Goal: Check status: Check status

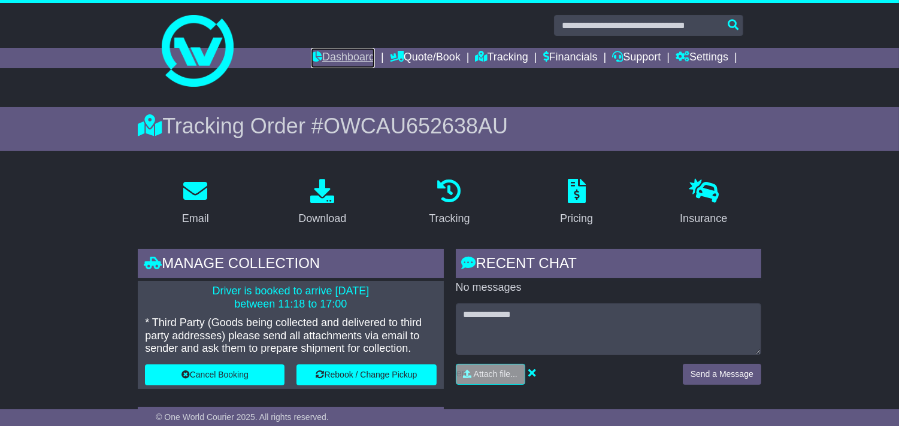
drag, startPoint x: 0, startPoint y: 0, endPoint x: 339, endPoint y: 60, distance: 344.3
click at [339, 60] on link "Dashboard" at bounding box center [343, 58] width 64 height 20
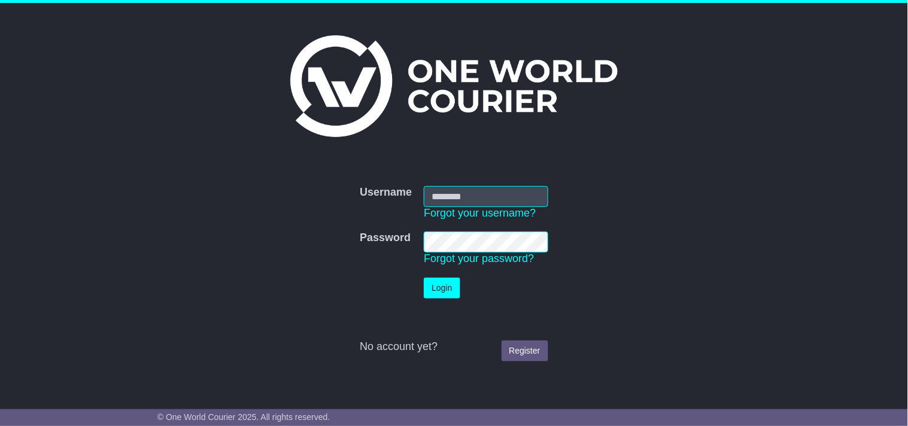
type input "**********"
click at [432, 288] on button "Login" at bounding box center [442, 288] width 36 height 21
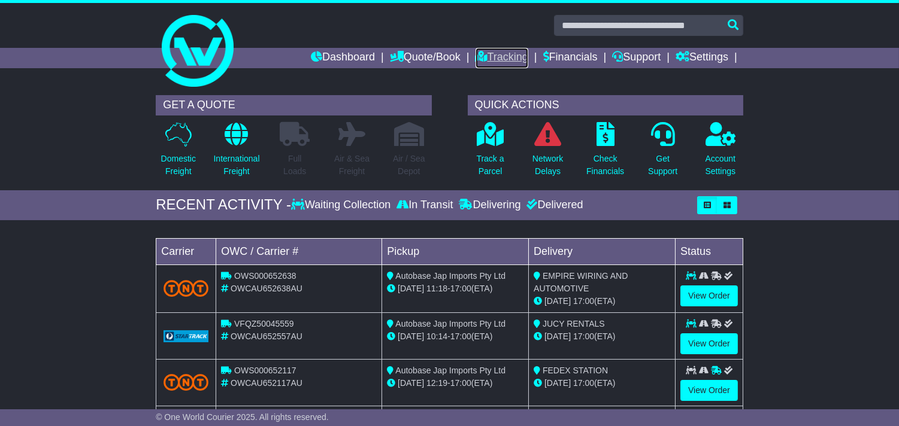
click at [485, 55] on link "Tracking" at bounding box center [501, 58] width 53 height 20
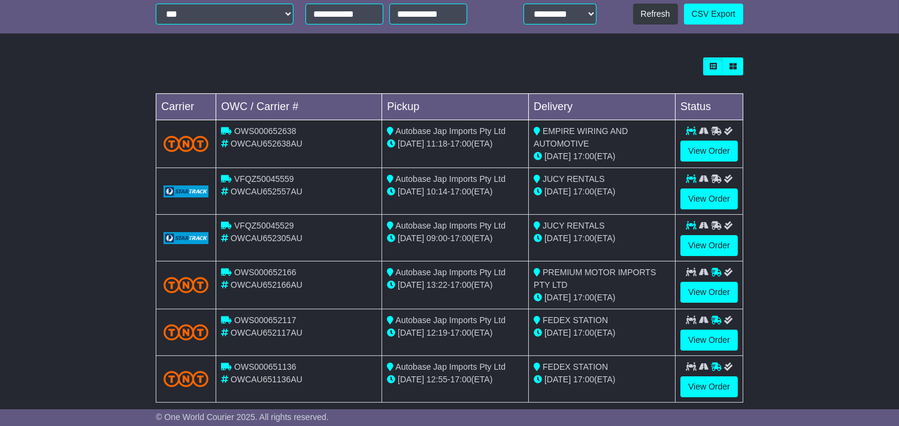
scroll to position [315, 0]
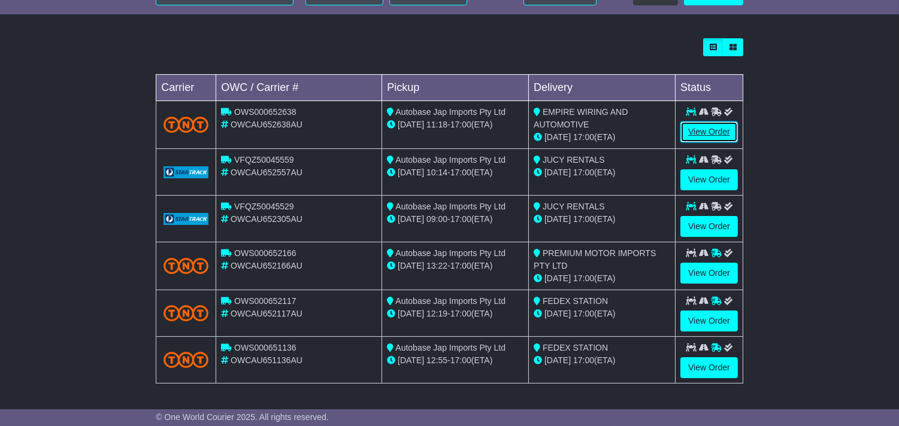
click at [691, 128] on link "View Order" at bounding box center [708, 132] width 57 height 21
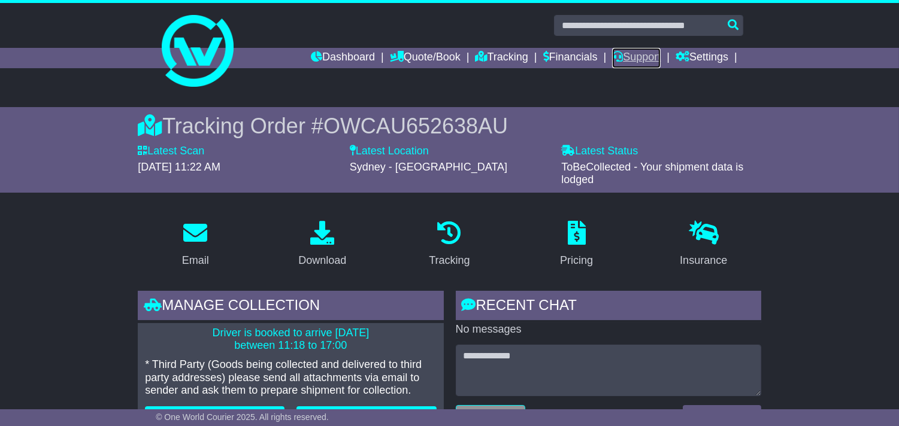
click at [650, 51] on link "Support" at bounding box center [636, 58] width 49 height 20
